Goal: Task Accomplishment & Management: Manage account settings

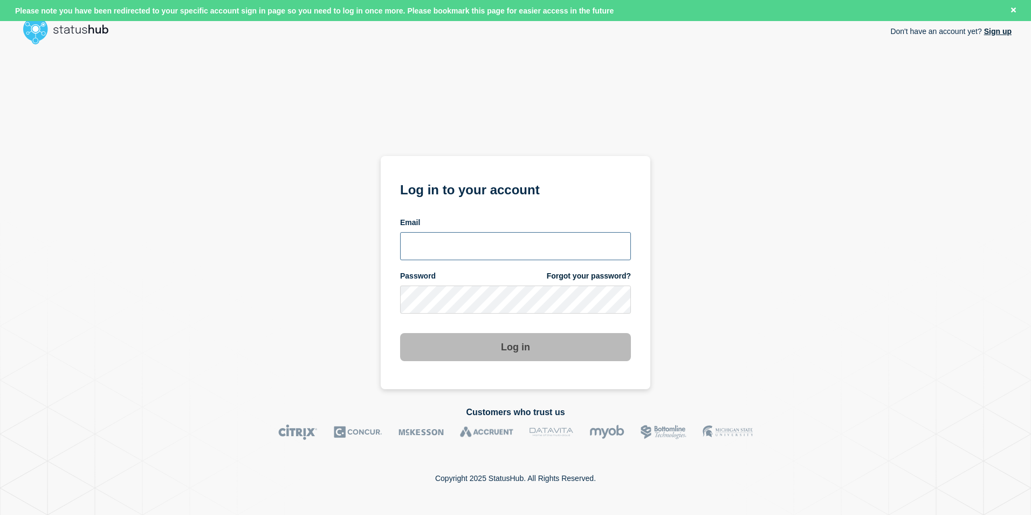
type input "[EMAIL_ADDRESS][PERSON_NAME][DOMAIN_NAME]"
click at [547, 339] on button "Log in" at bounding box center [515, 347] width 231 height 28
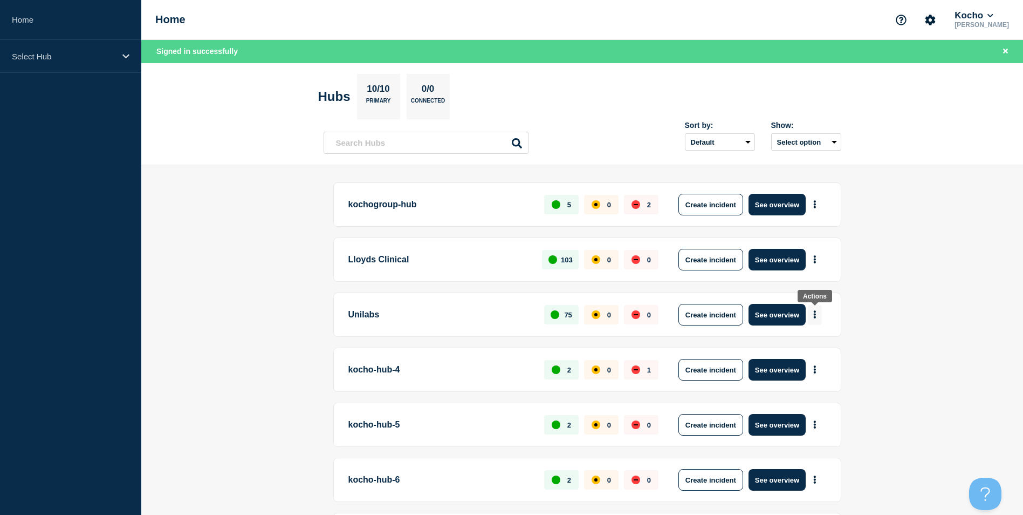
click at [812, 314] on button "More actions" at bounding box center [815, 315] width 14 height 20
click at [381, 318] on p "Unilabs" at bounding box center [440, 315] width 184 height 22
click at [775, 317] on button "See overview" at bounding box center [777, 315] width 57 height 22
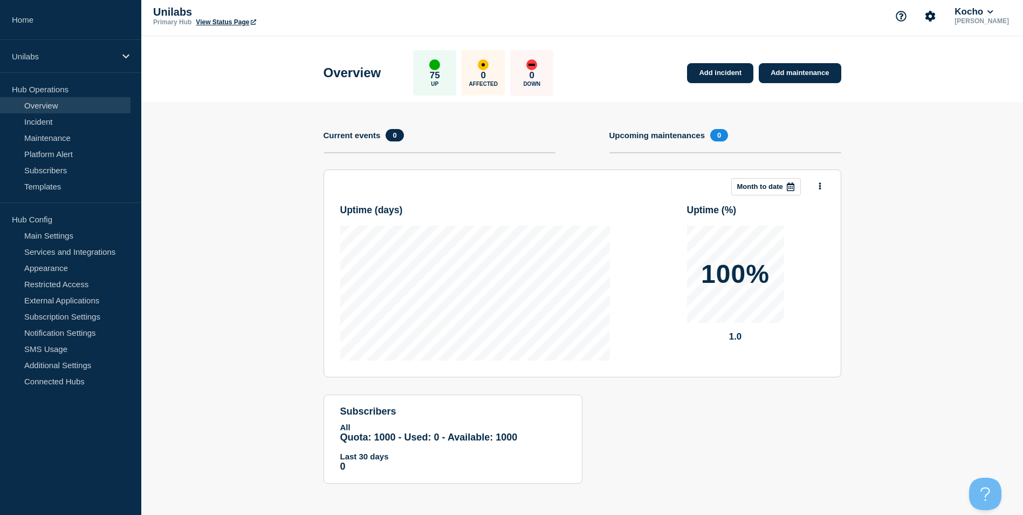
scroll to position [5, 0]
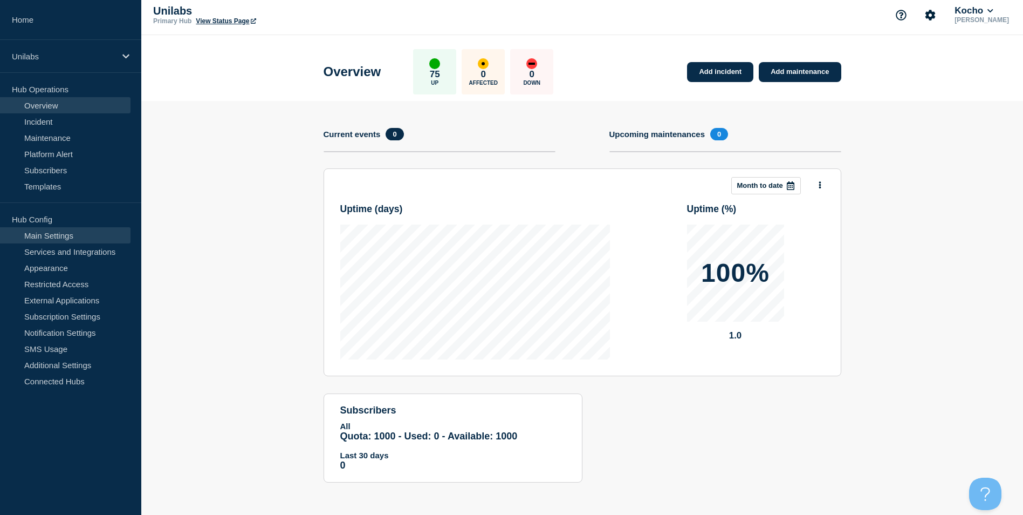
click at [61, 235] on link "Main Settings" at bounding box center [65, 235] width 131 height 16
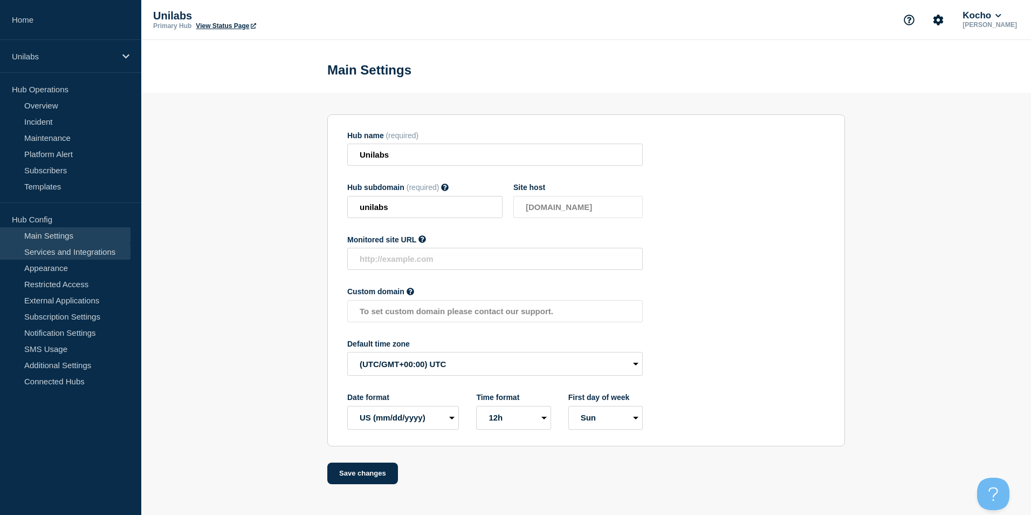
click at [97, 255] on link "Services and Integrations" at bounding box center [65, 251] width 131 height 16
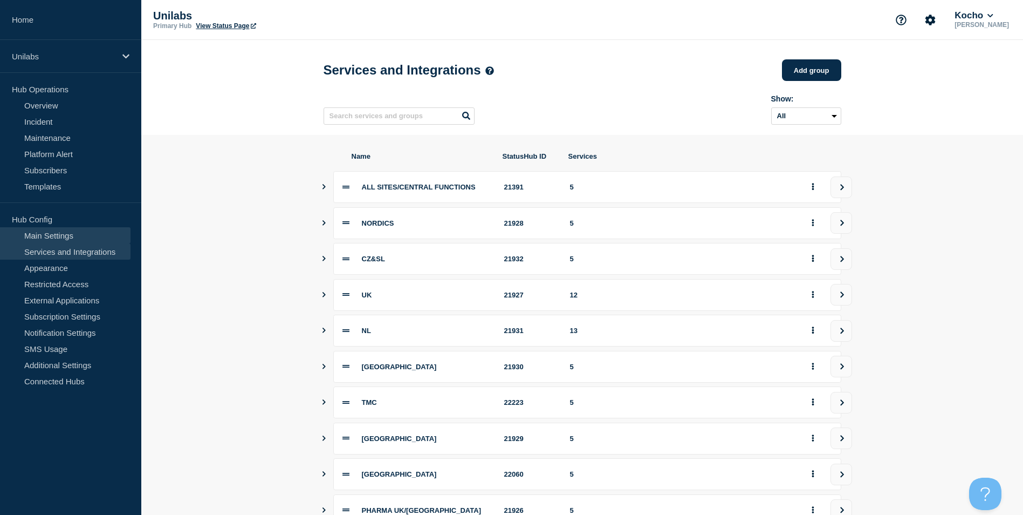
click at [37, 230] on link "Main Settings" at bounding box center [65, 235] width 131 height 16
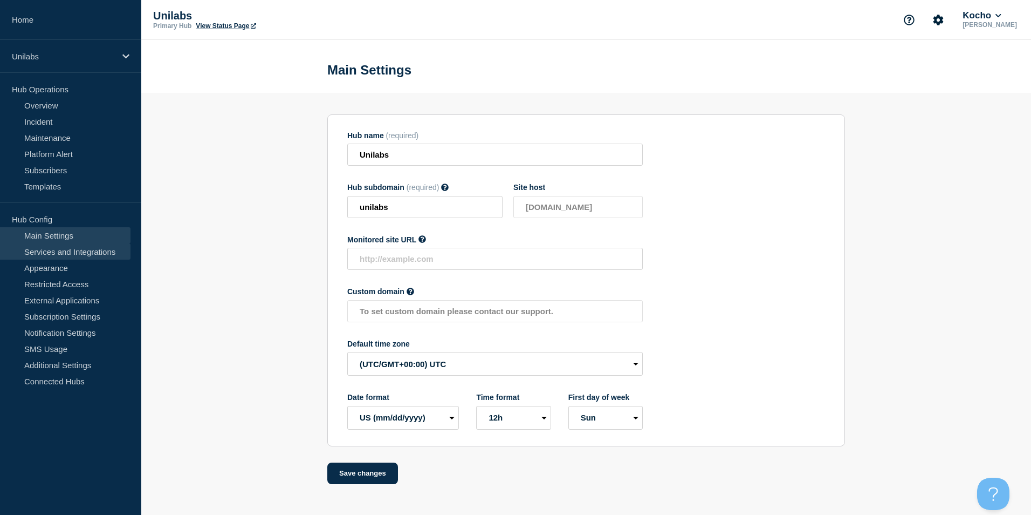
click at [83, 251] on link "Services and Integrations" at bounding box center [65, 251] width 131 height 16
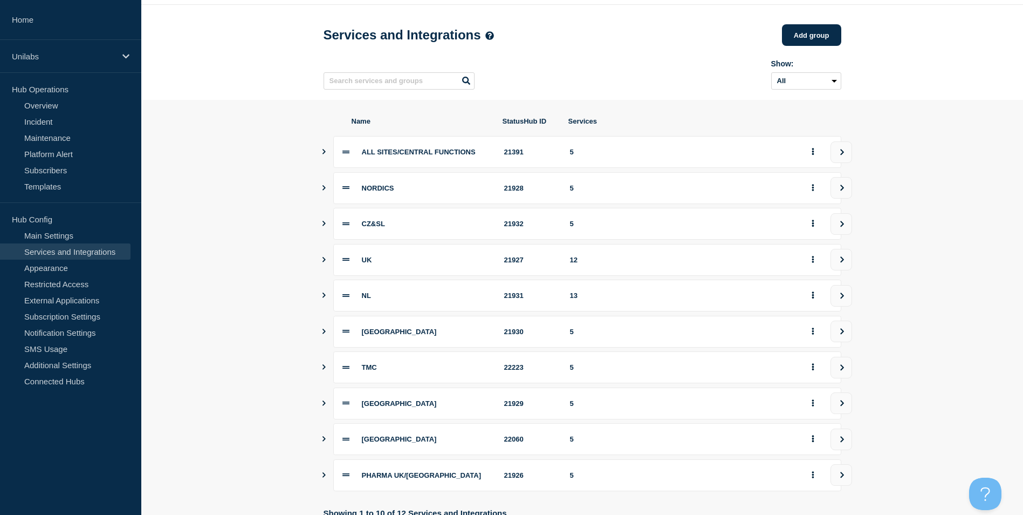
scroll to position [54, 0]
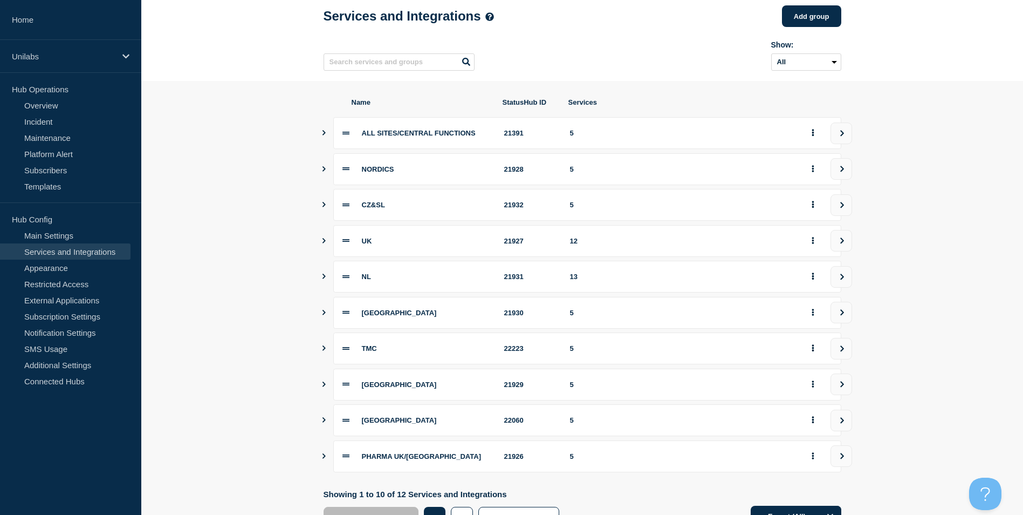
click at [321, 279] on icon "Show services" at bounding box center [323, 275] width 7 height 5
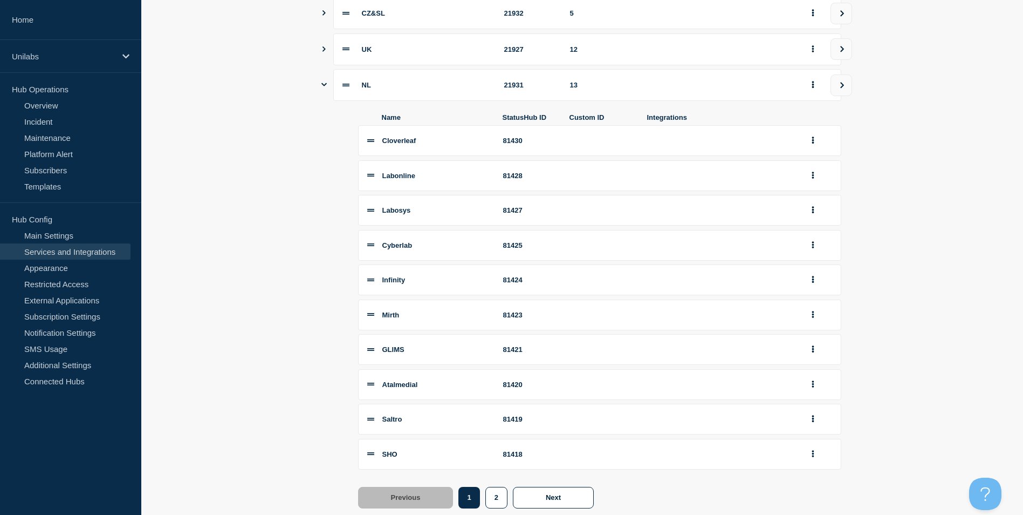
scroll to position [270, 0]
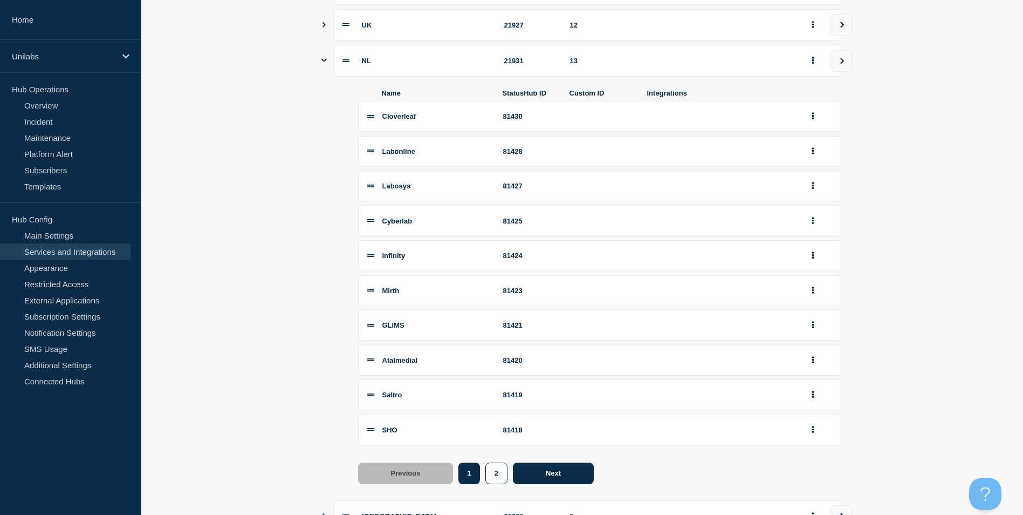
click at [543, 483] on button "Next" at bounding box center [553, 473] width 81 height 22
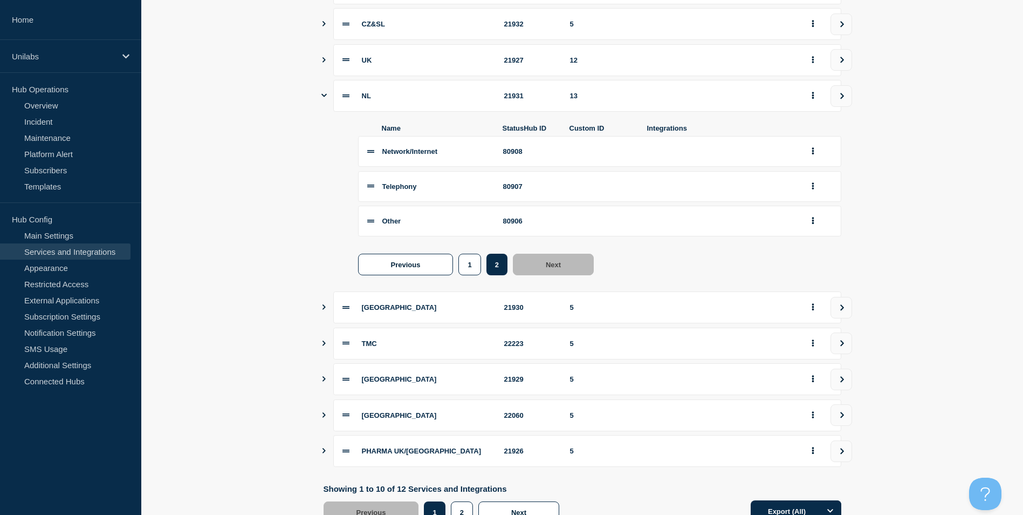
scroll to position [216, 0]
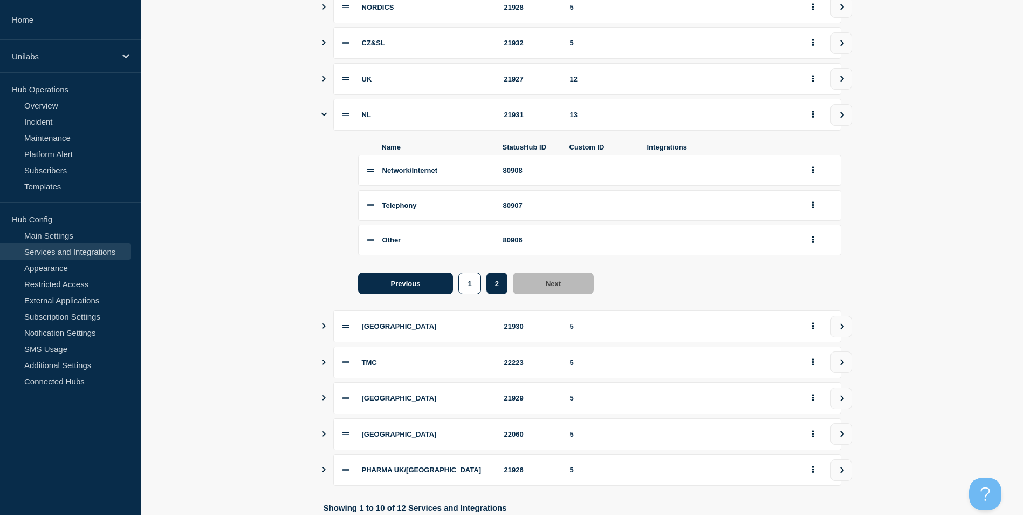
click at [427, 287] on button "Previous" at bounding box center [405, 283] width 95 height 22
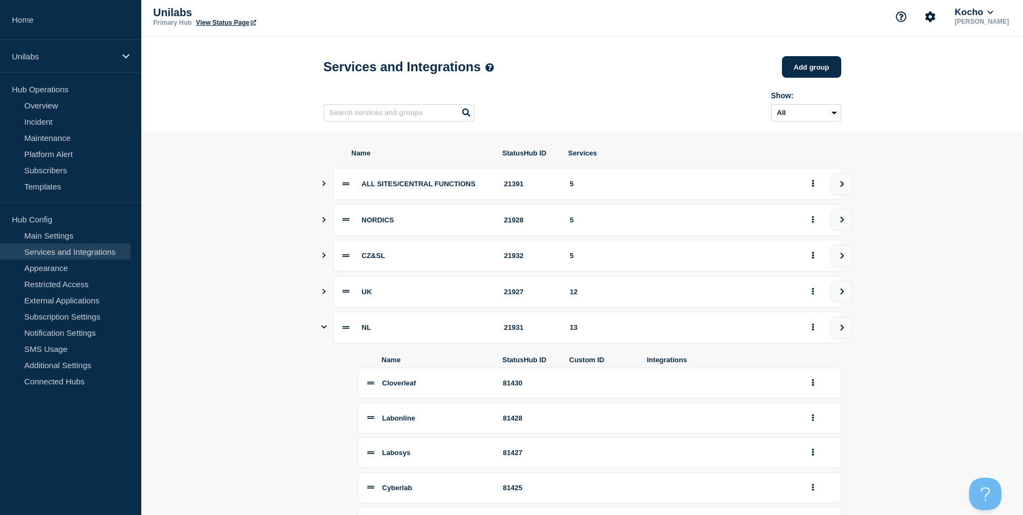
scroll to position [0, 0]
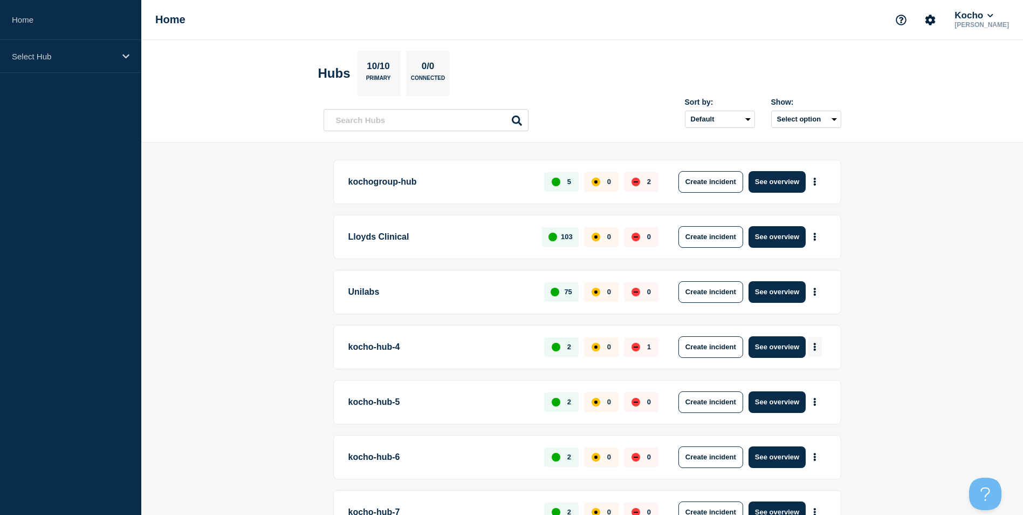
click at [814, 349] on icon "More actions" at bounding box center [815, 346] width 2 height 8
click at [831, 393] on link "View Status Page" at bounding box center [813, 393] width 79 height 9
